Goal: Task Accomplishment & Management: Complete application form

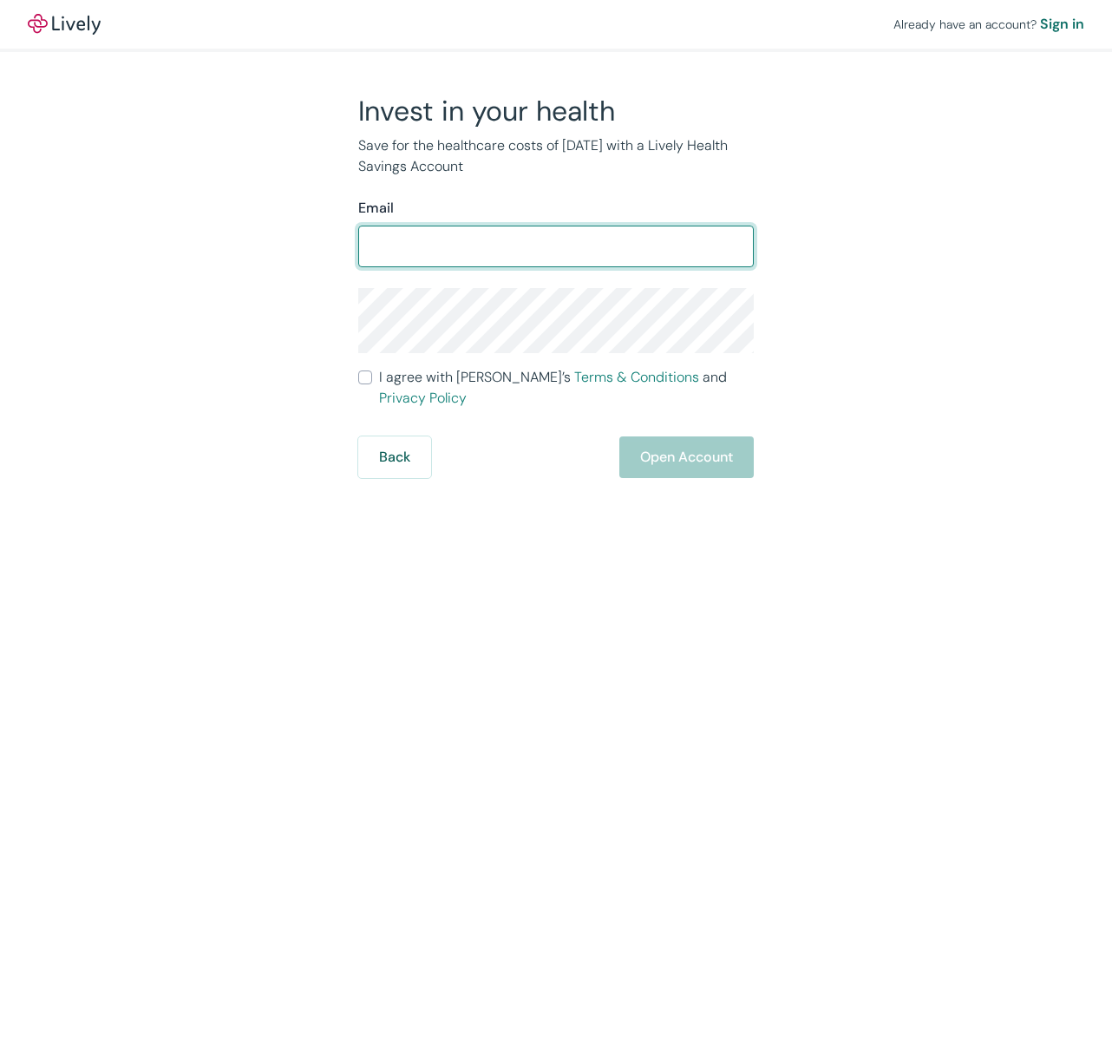
click at [476, 273] on form "Email ​ I agree with Lively’s Terms & Conditions and Privacy Policy Back Open A…" at bounding box center [556, 338] width 396 height 280
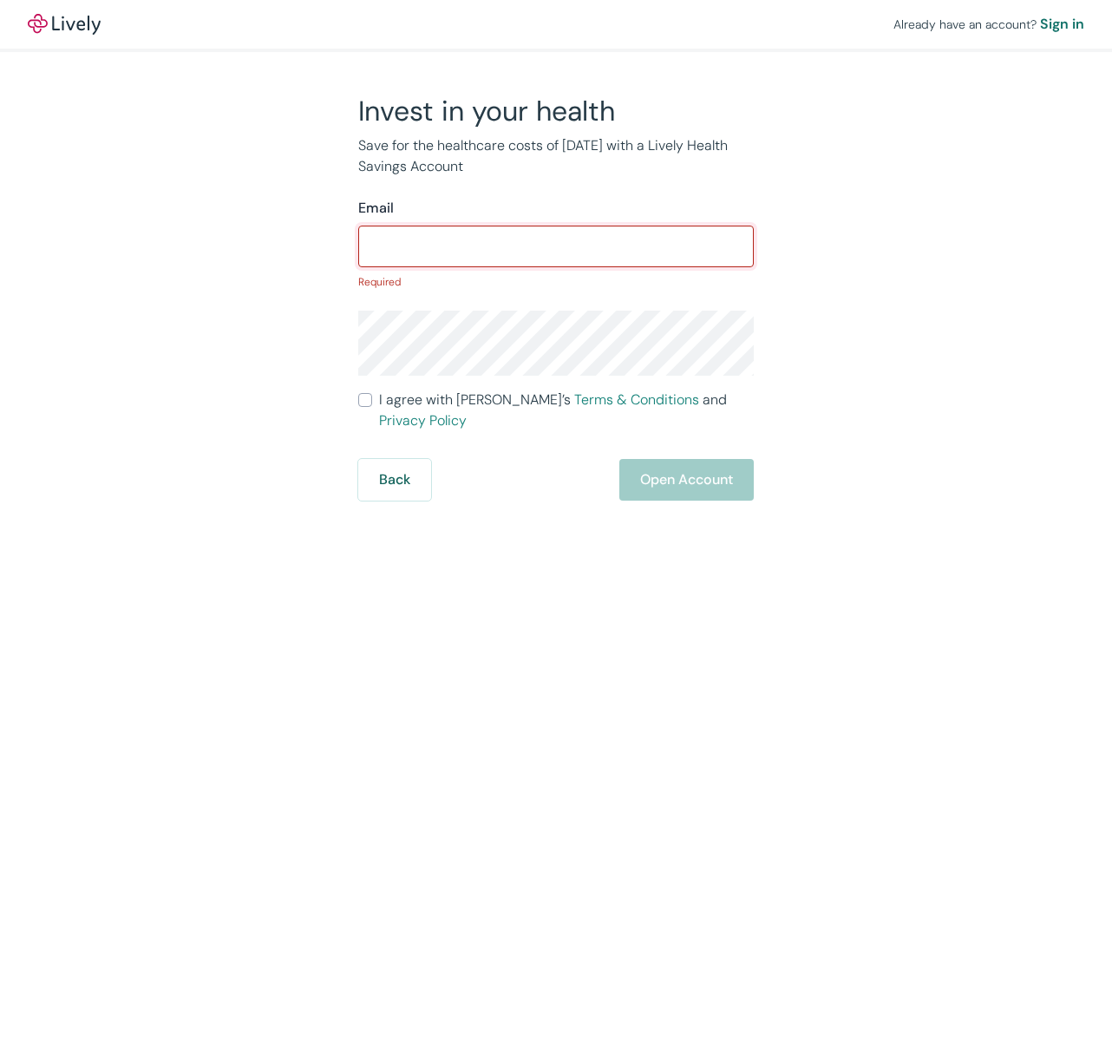
click at [473, 239] on input "Email" at bounding box center [556, 246] width 396 height 35
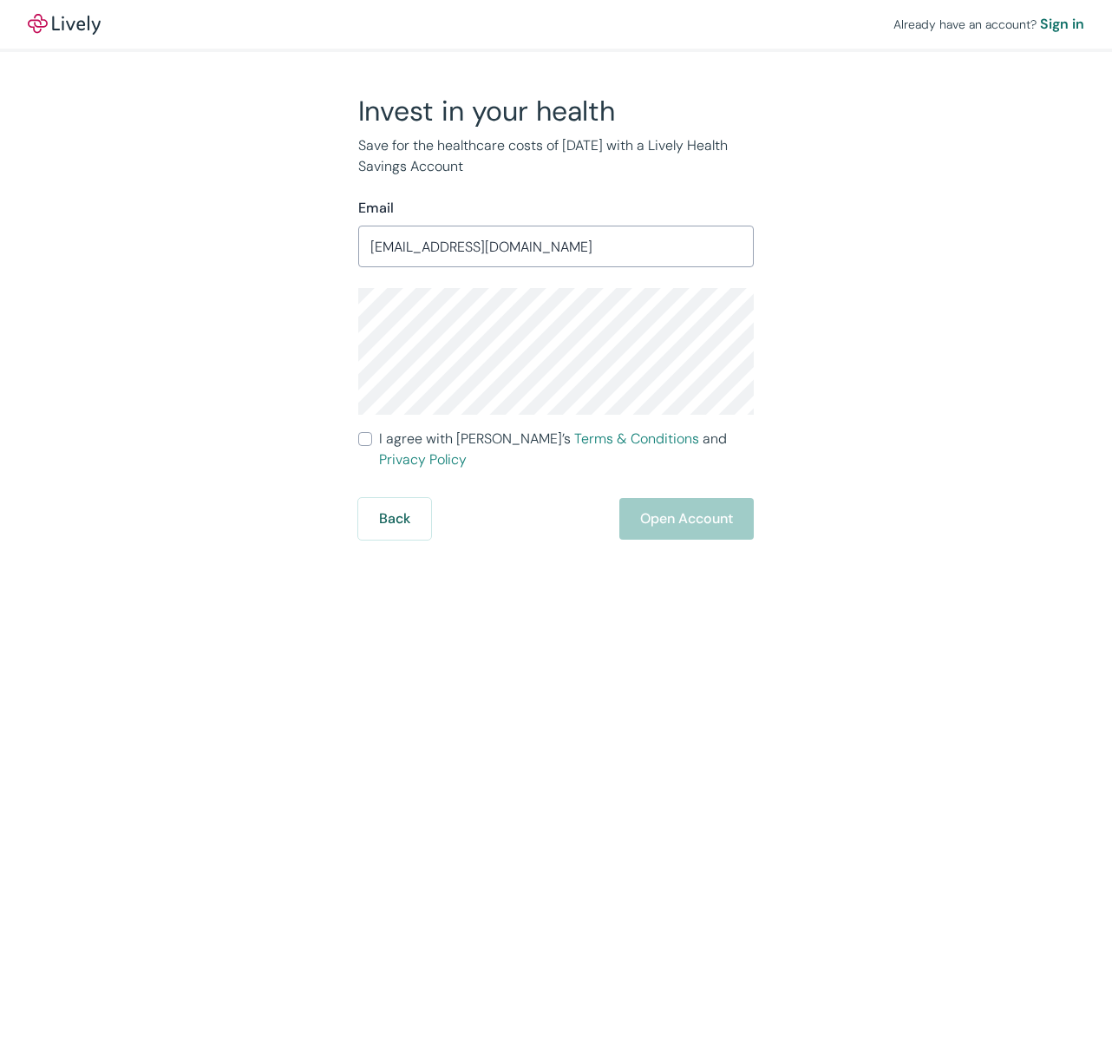
click at [455, 245] on input "[EMAIL_ADDRESS][DOMAIN_NAME]" at bounding box center [556, 246] width 396 height 35
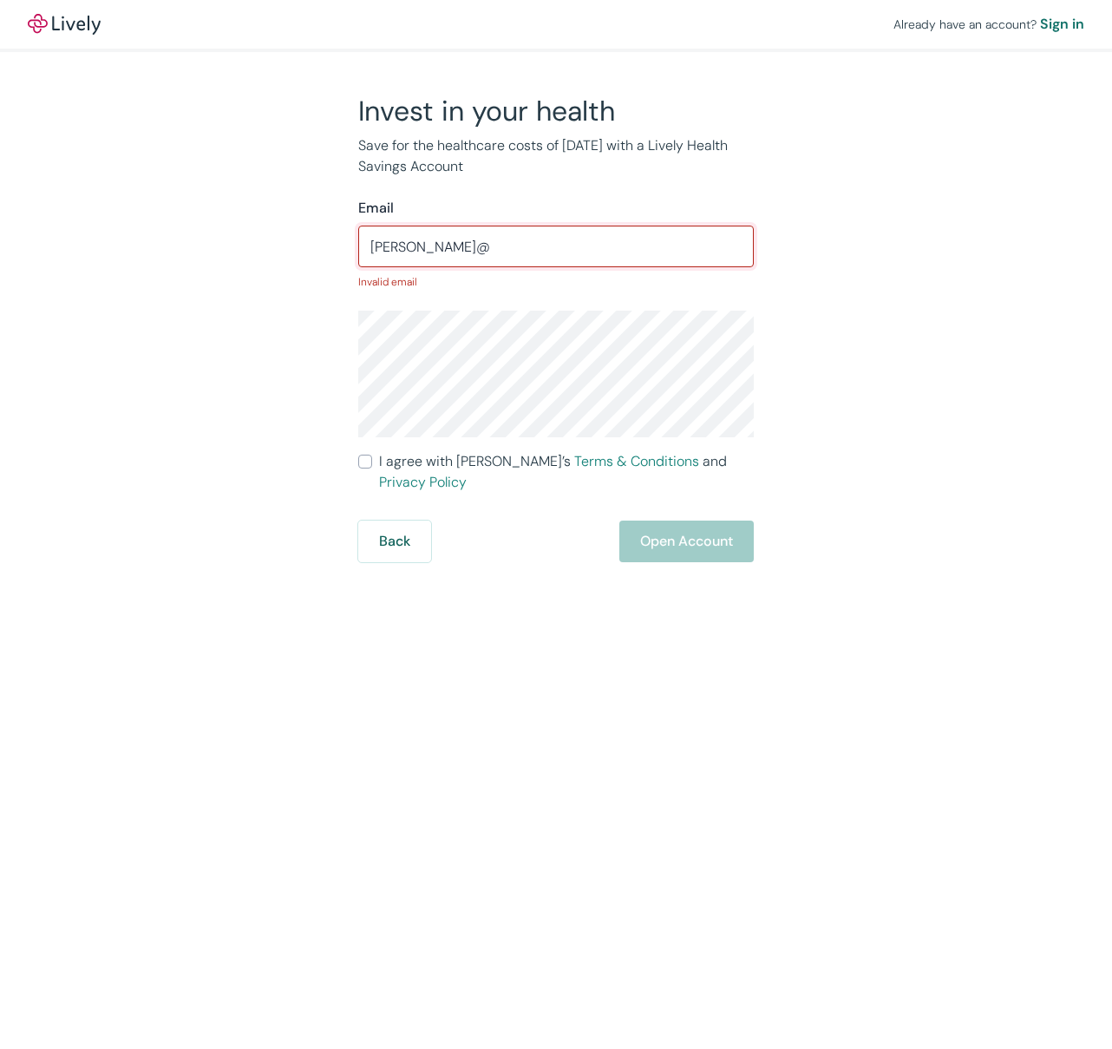
click at [449, 255] on input "[PERSON_NAME]@" at bounding box center [556, 246] width 396 height 35
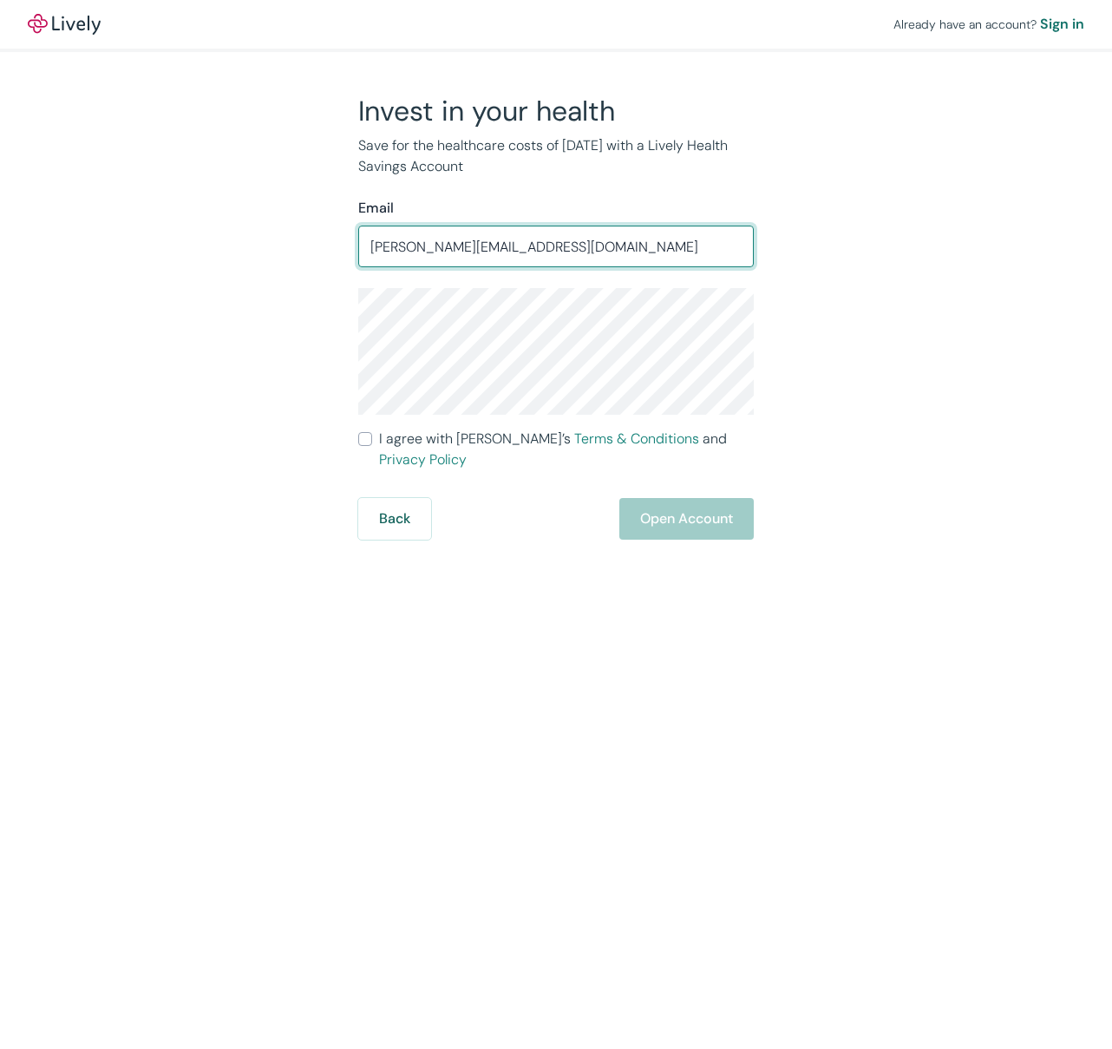
type input "[PERSON_NAME][EMAIL_ADDRESS][DOMAIN_NAME]"
click at [364, 435] on input "I agree with Lively’s Terms & Conditions and Privacy Policy" at bounding box center [365, 439] width 14 height 14
checkbox input "true"
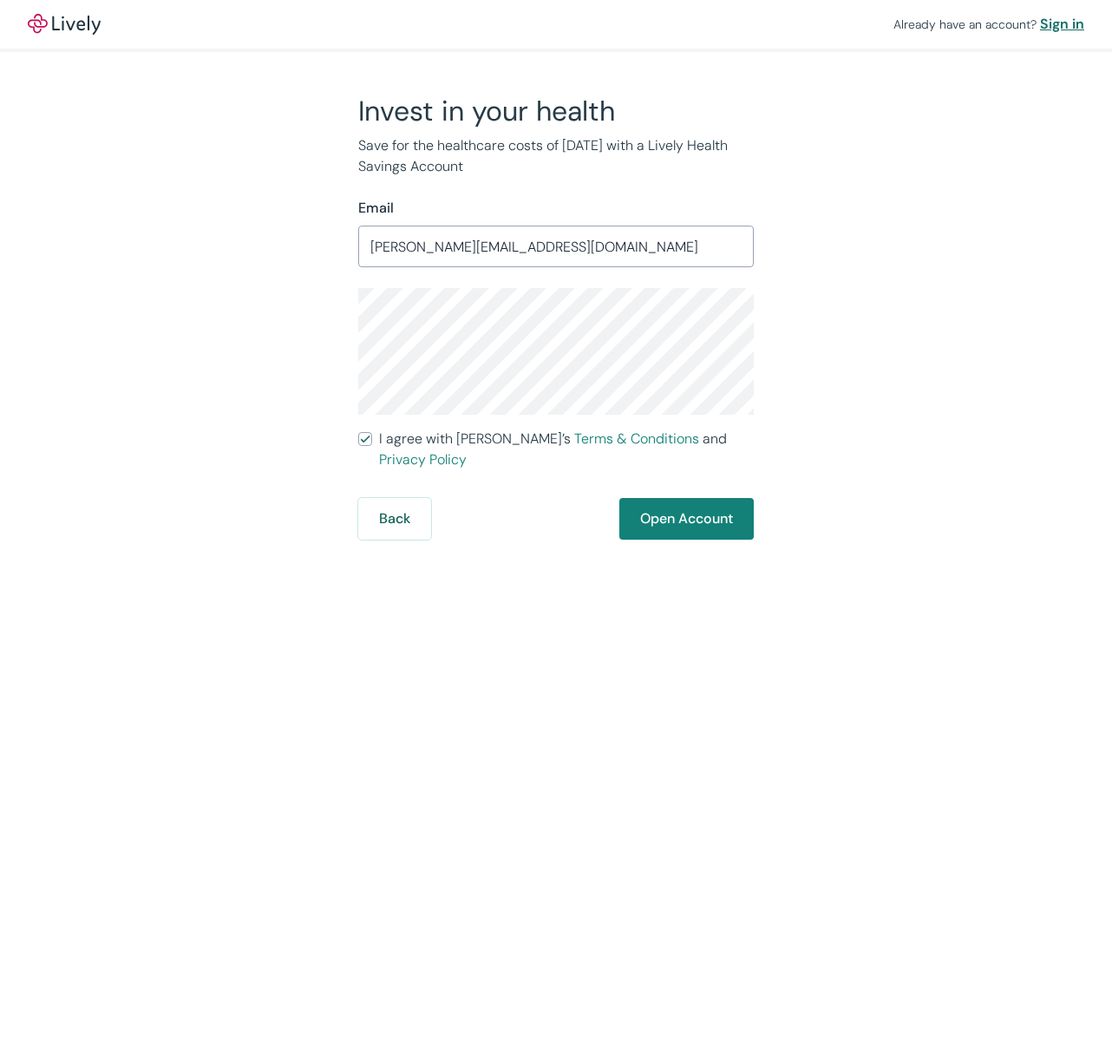
click at [1061, 30] on div "Sign in" at bounding box center [1062, 24] width 44 height 21
